Goal: Register for event/course

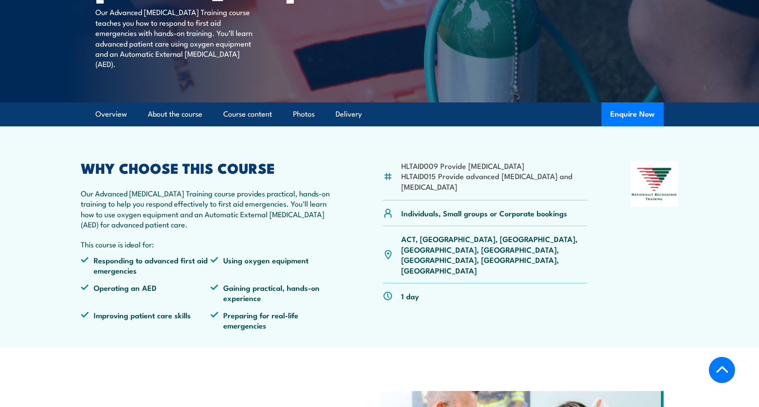
scroll to position [203, 0]
drag, startPoint x: 407, startPoint y: 182, endPoint x: 425, endPoint y: 206, distance: 30.4
click at [425, 200] on div "HLTAID009 Provide [MEDICAL_DATA] HLTAID015 Provide advanced [MEDICAL_DATA] and …" at bounding box center [485, 180] width 204 height 39
click at [425, 200] on div "HLTAID009 Provide cardiopulmonary resuscitation HLTAID015 Provide advanced resu…" at bounding box center [485, 180] width 204 height 39
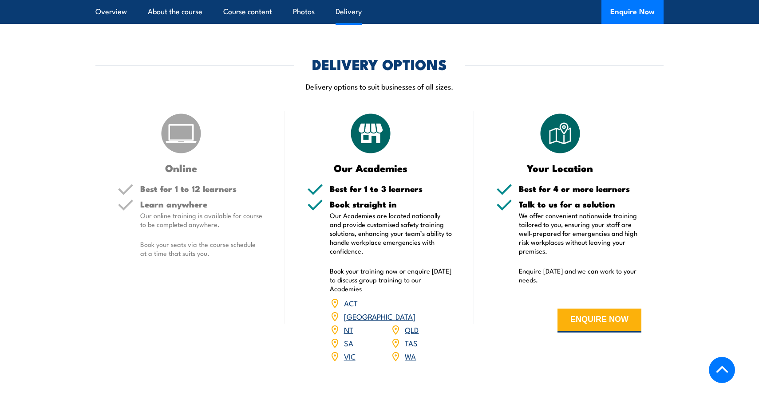
scroll to position [1040, 0]
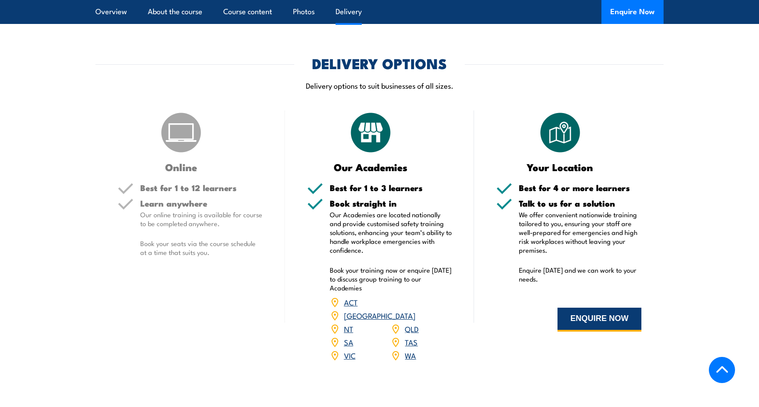
click at [569, 326] on button "ENQUIRE NOW" at bounding box center [599, 320] width 84 height 24
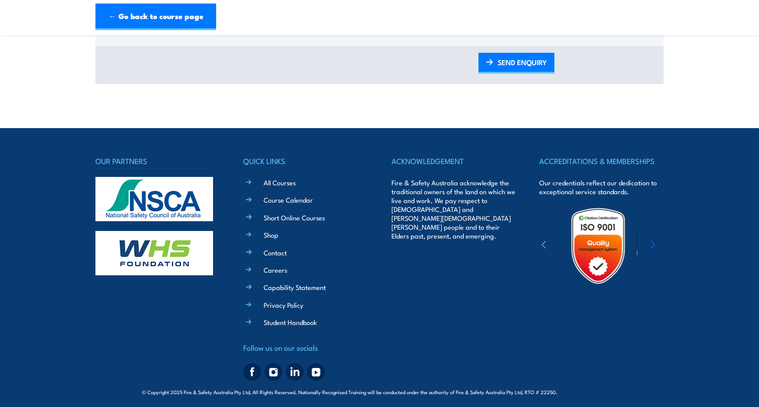
scroll to position [549, 0]
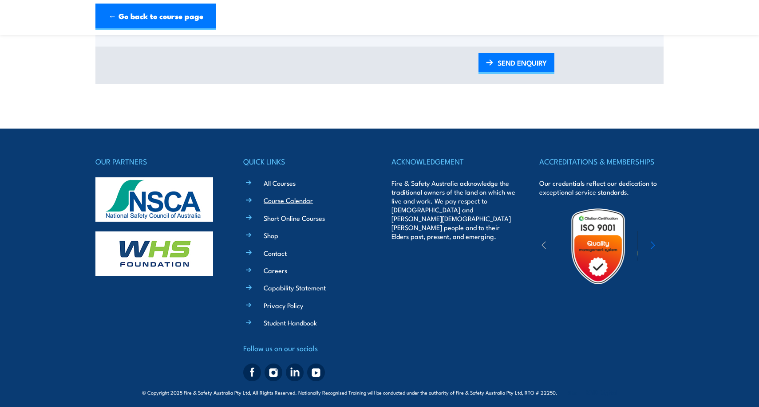
click at [296, 198] on link "Course Calendar" at bounding box center [288, 200] width 49 height 9
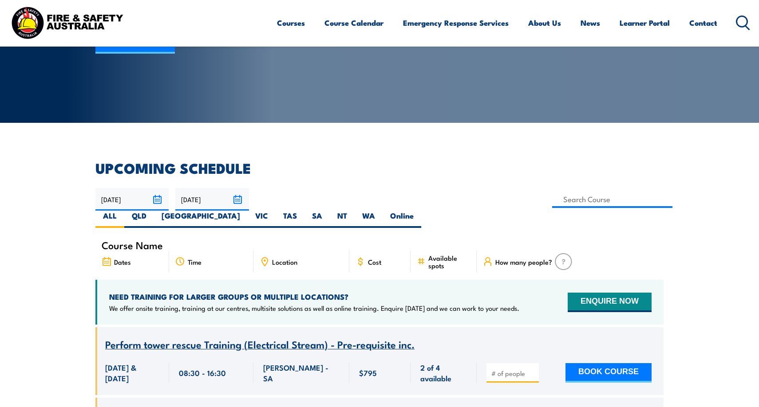
scroll to position [159, 0]
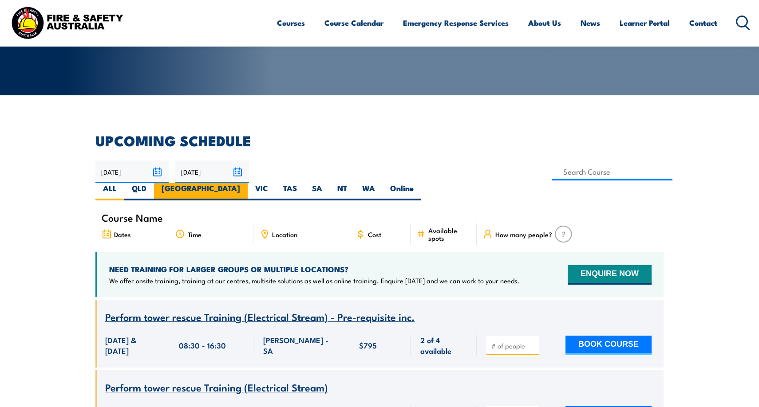
click at [248, 183] on label "[GEOGRAPHIC_DATA]" at bounding box center [201, 191] width 94 height 17
click at [246, 183] on input "[GEOGRAPHIC_DATA]" at bounding box center [243, 186] width 6 height 6
radio input "true"
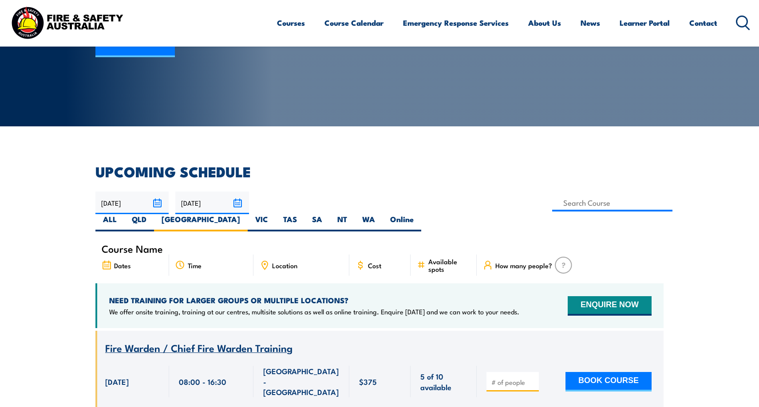
scroll to position [128, 0]
click at [552, 205] on input at bounding box center [612, 202] width 120 height 17
type input "Provide Advanced Resuscitation and Oxygen Therapy Training"
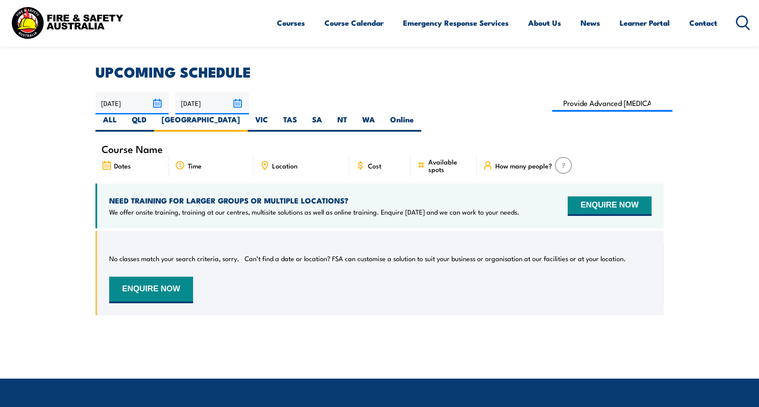
scroll to position [225, 0]
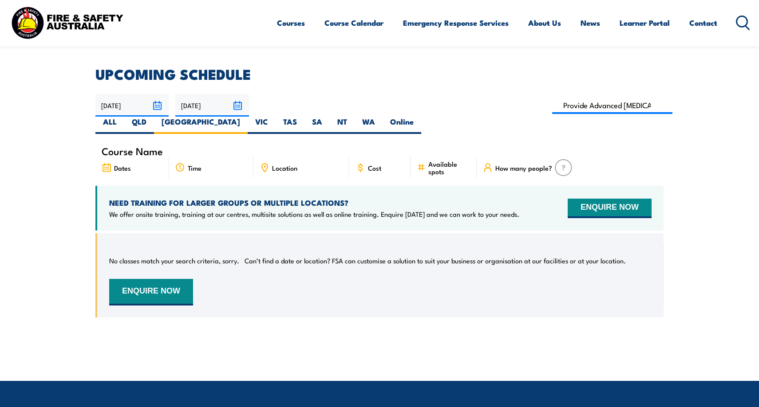
click at [237, 102] on input "18/10/2025" at bounding box center [211, 105] width 73 height 23
click at [46, 139] on section "UPCOMING SCHEDULE 19/08/2025 18/10/2025" at bounding box center [379, 199] width 759 height 264
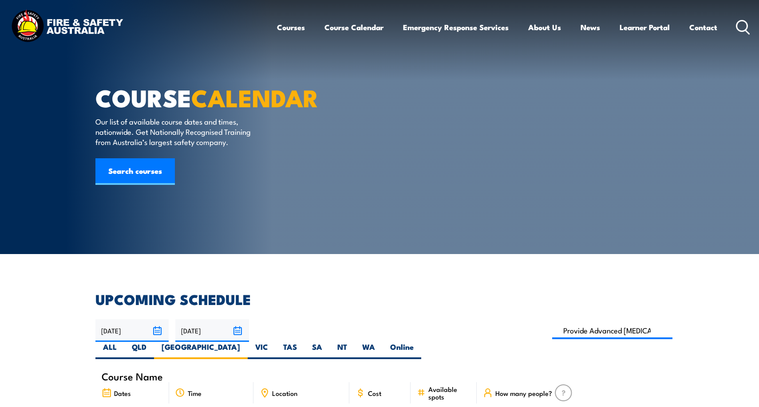
scroll to position [0, 0]
click at [154, 185] on link "Search courses" at bounding box center [134, 171] width 79 height 27
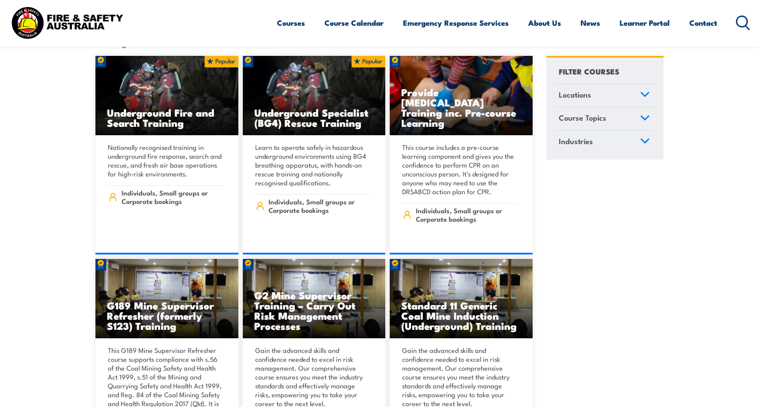
scroll to position [288, 0]
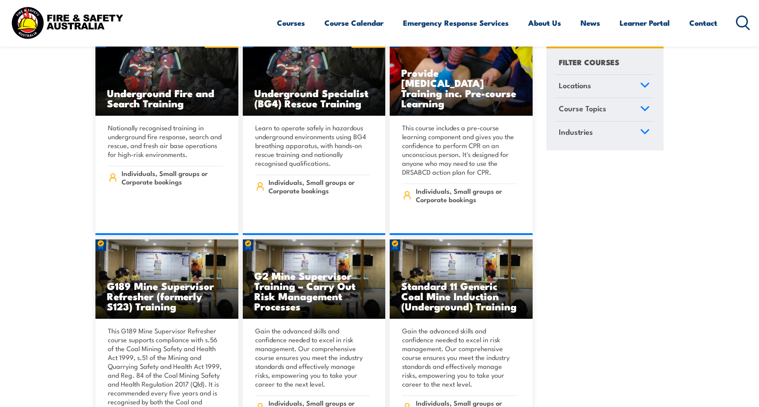
click at [645, 86] on icon at bounding box center [645, 85] width 8 height 4
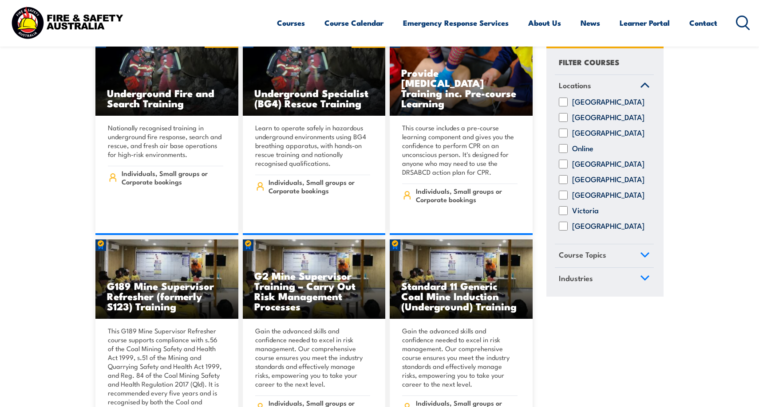
click at [563, 122] on input "New South Wales" at bounding box center [563, 118] width 9 height 9
checkbox input "true"
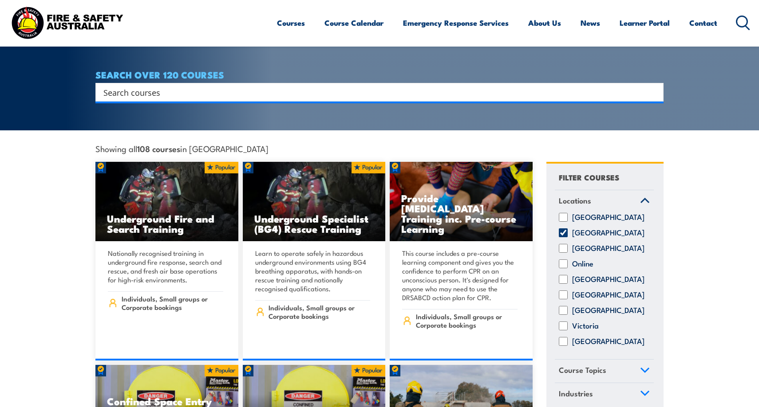
scroll to position [166, 0]
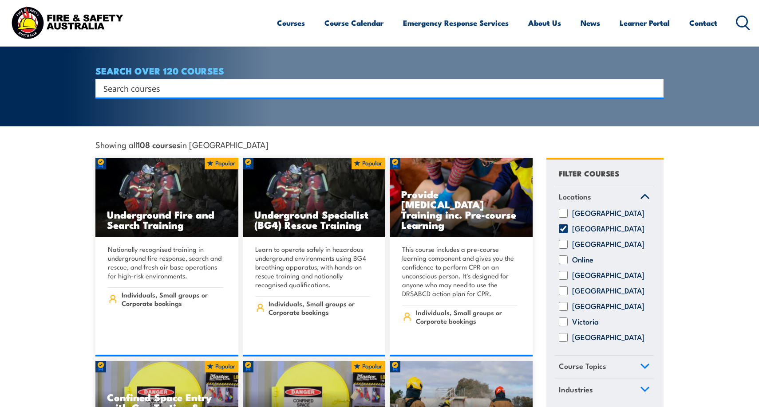
click at [644, 195] on icon at bounding box center [645, 197] width 8 height 4
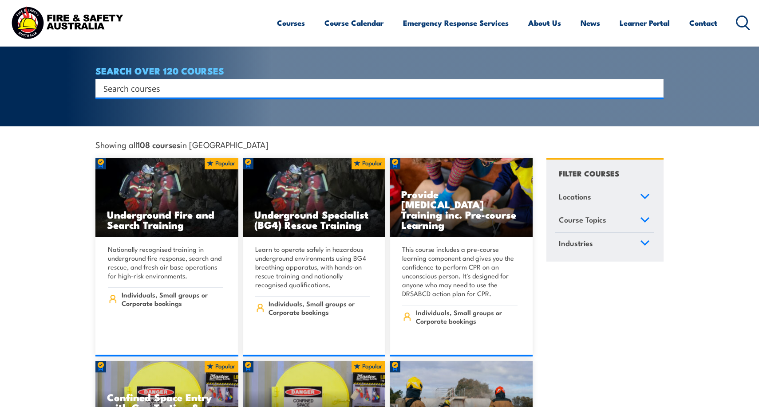
click at [646, 218] on icon at bounding box center [645, 220] width 8 height 4
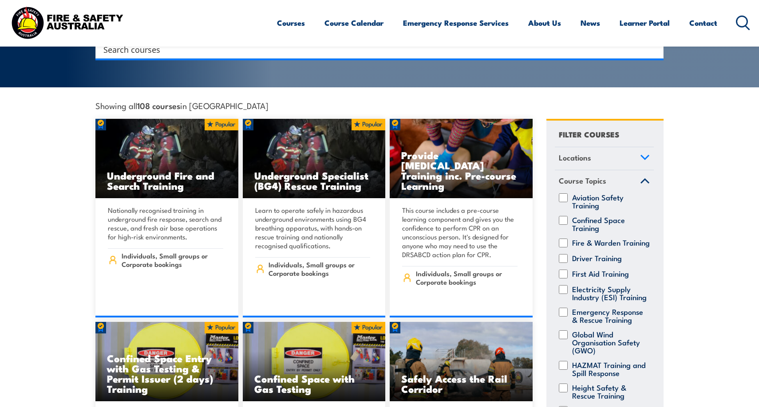
scroll to position [0, 0]
